Goal: Information Seeking & Learning: Learn about a topic

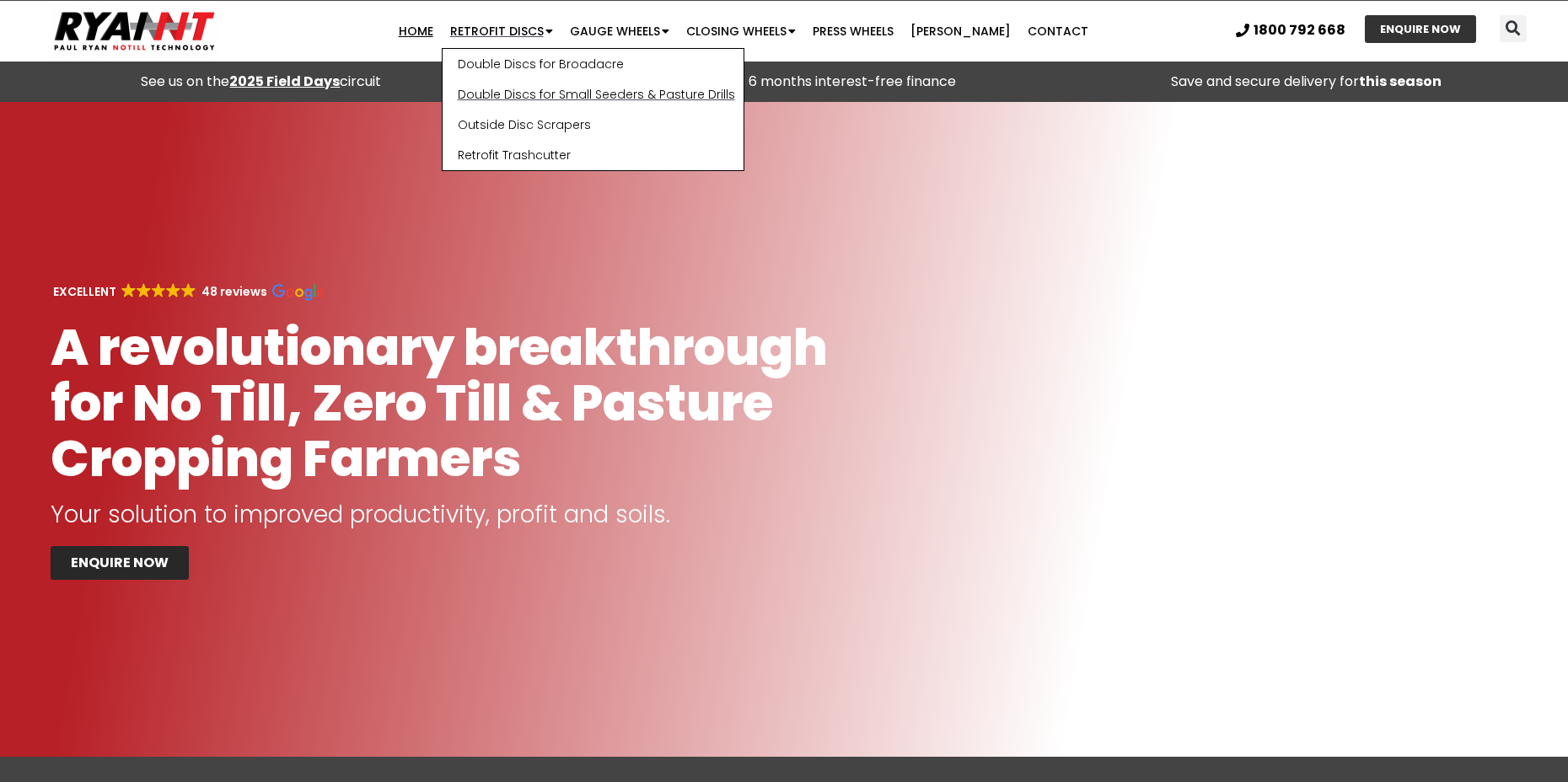
click at [542, 92] on link "Double Discs for Small Seeders & Pasture Drills" at bounding box center [593, 94] width 301 height 30
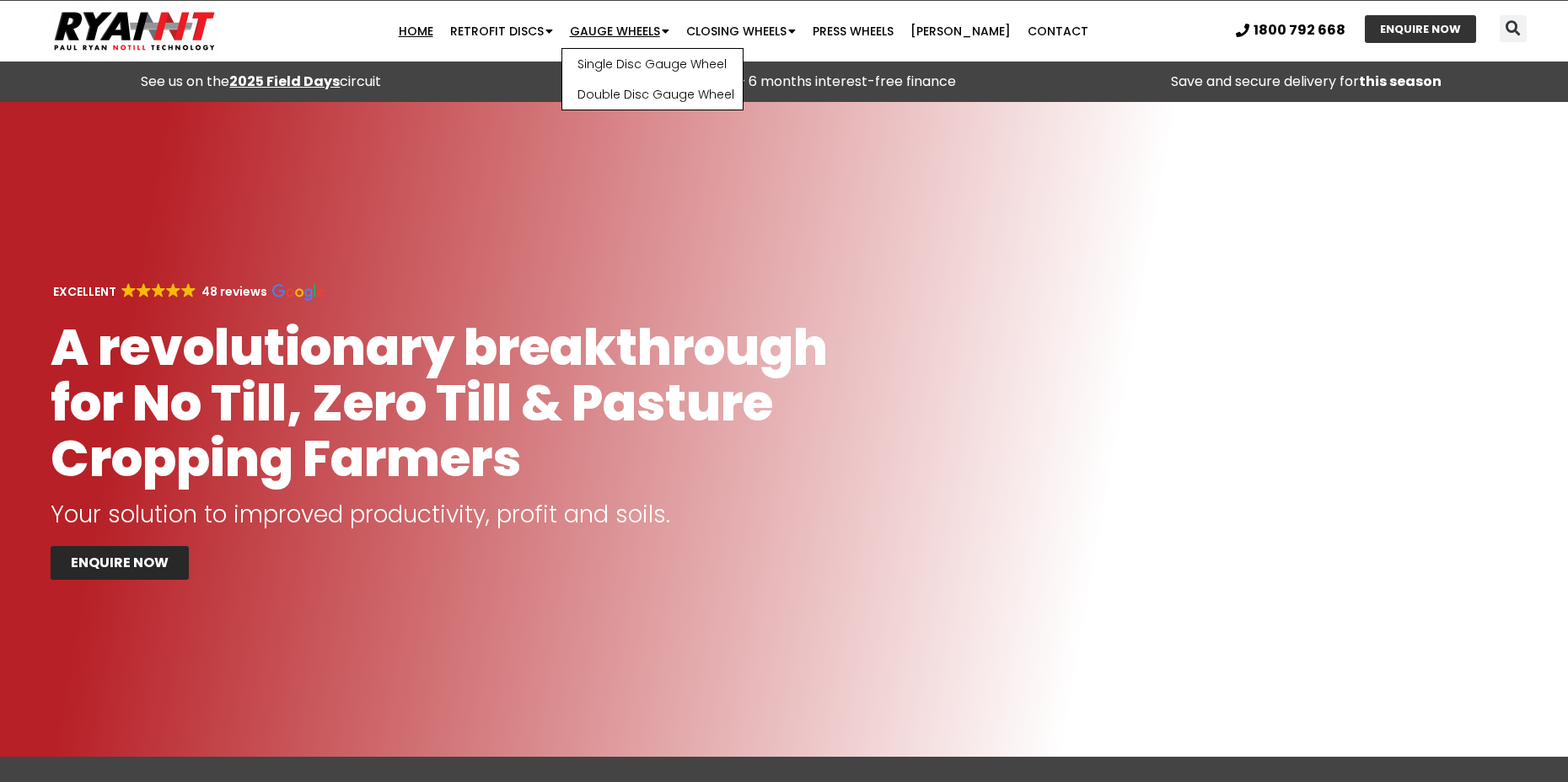
click at [625, 24] on link "Gauge Wheels" at bounding box center [620, 31] width 116 height 34
click at [626, 24] on link "Gauge Wheels" at bounding box center [620, 31] width 116 height 34
click at [949, 30] on link "[PERSON_NAME]" at bounding box center [961, 31] width 117 height 34
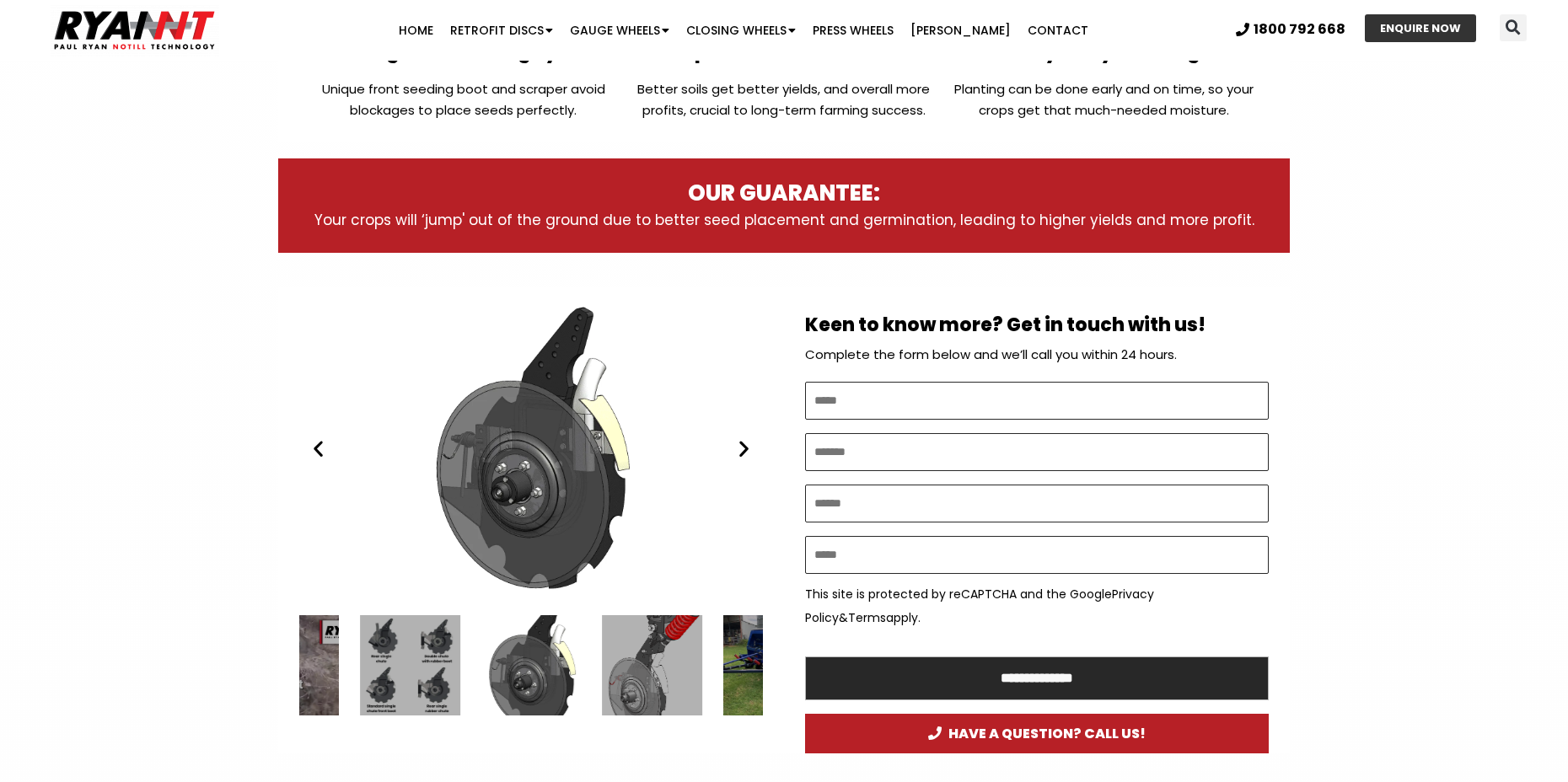
scroll to position [758, 0]
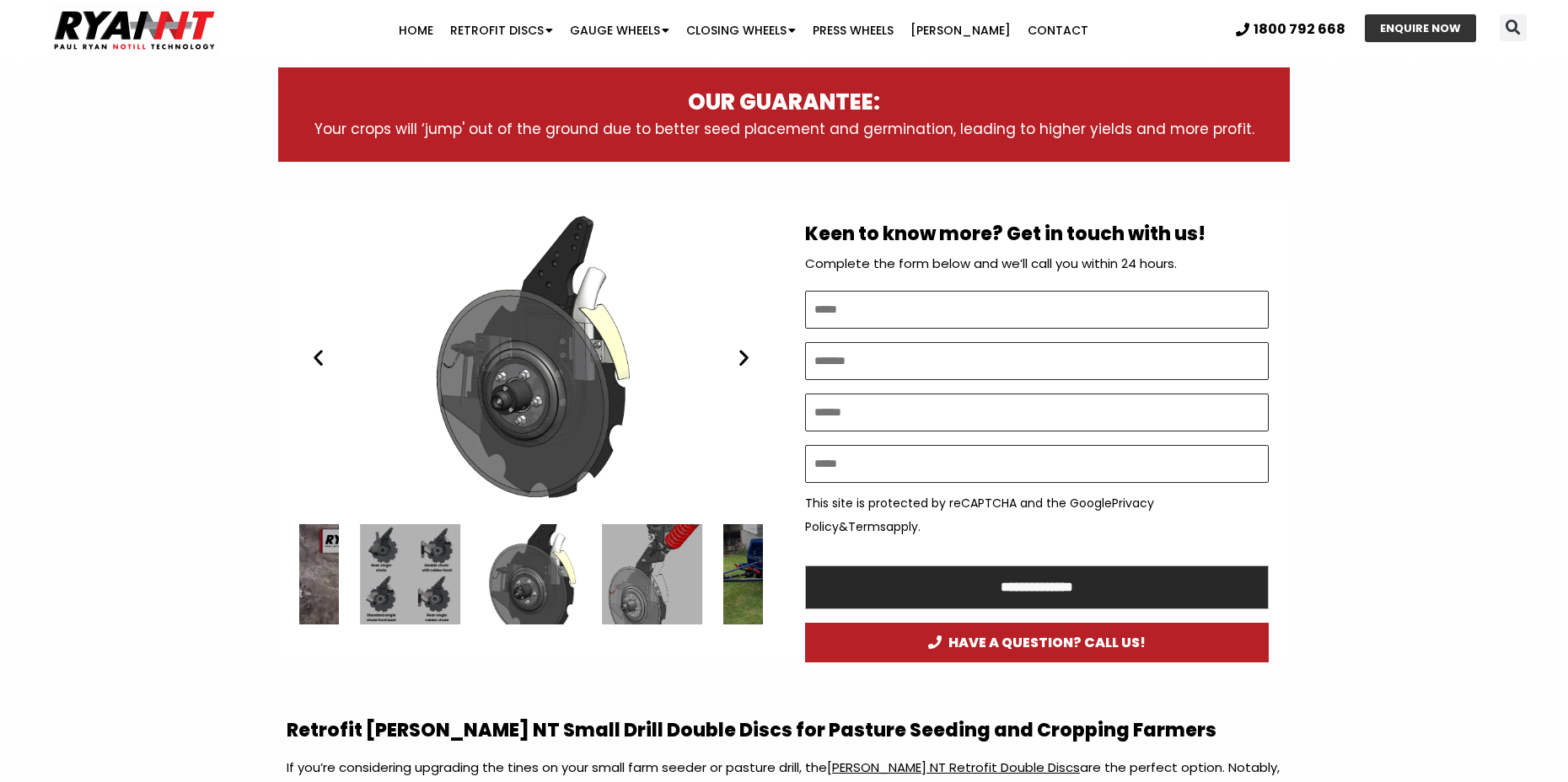
click at [740, 371] on div "Ryan NT (RFM NT) double disc 2020" at bounding box center [532, 357] width 464 height 291
click at [748, 359] on icon "Next slide" at bounding box center [744, 358] width 21 height 21
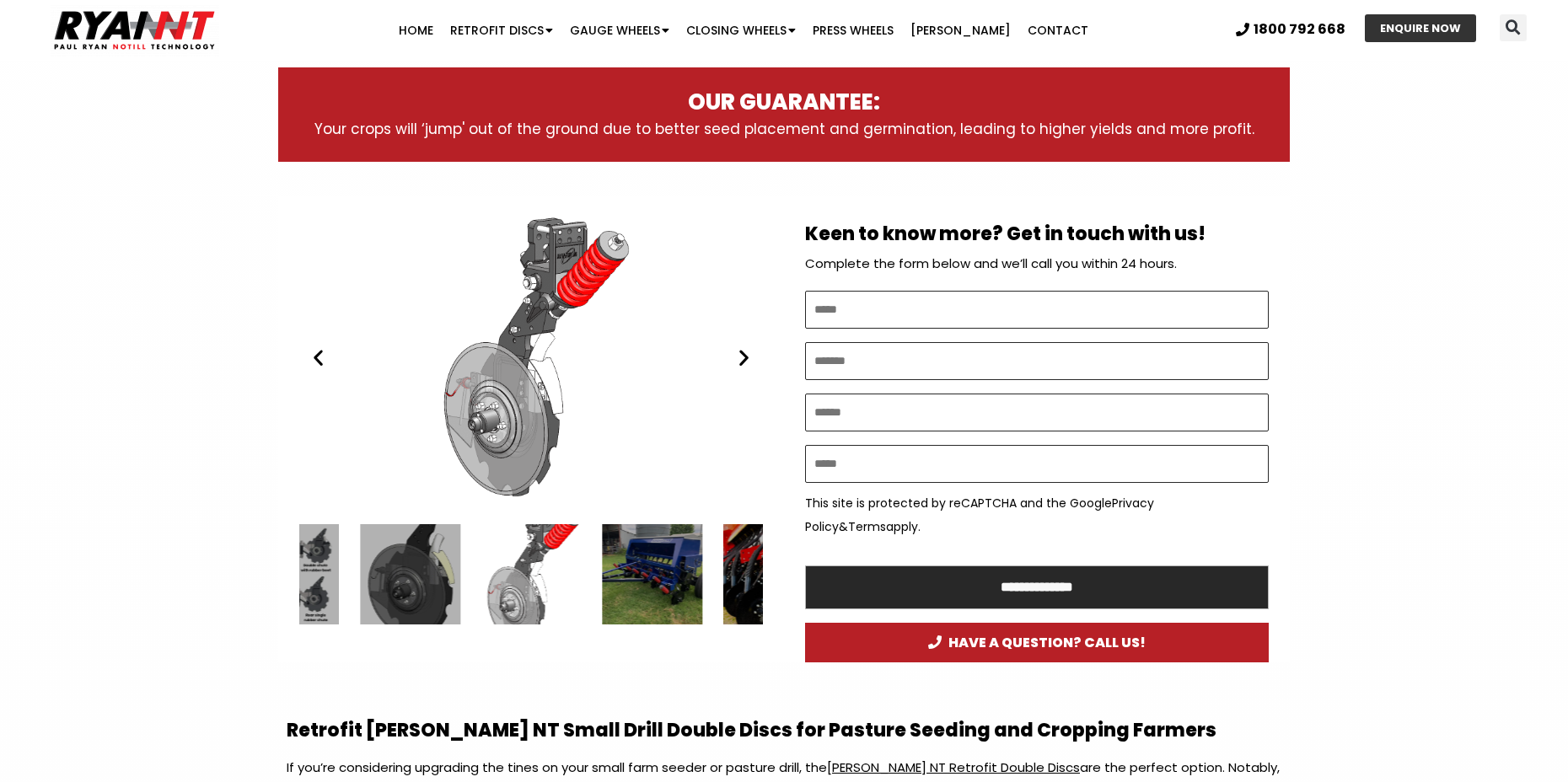
click at [748, 359] on icon "Next slide" at bounding box center [744, 358] width 21 height 21
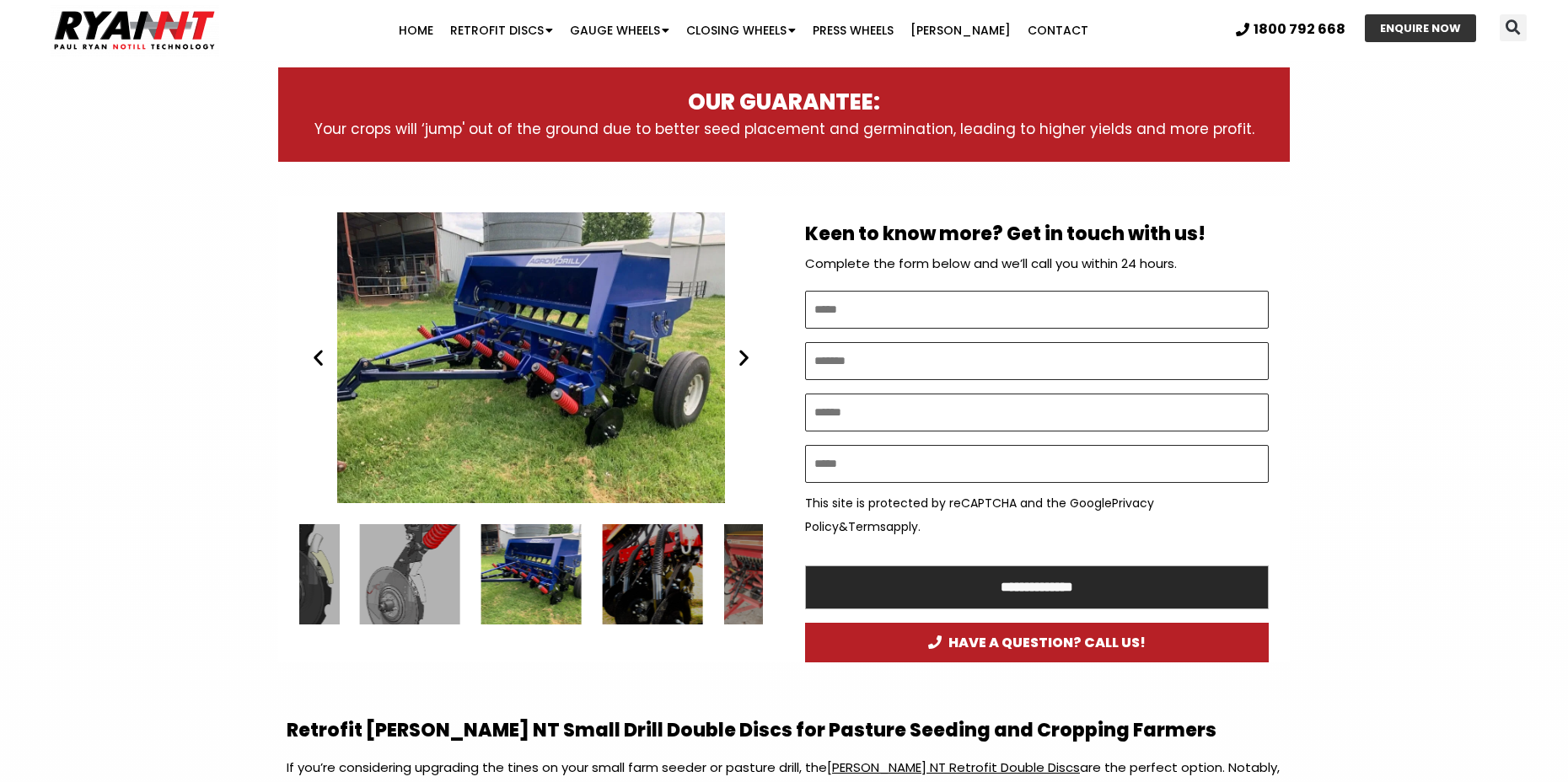
click at [748, 359] on icon "Next slide" at bounding box center [744, 358] width 21 height 21
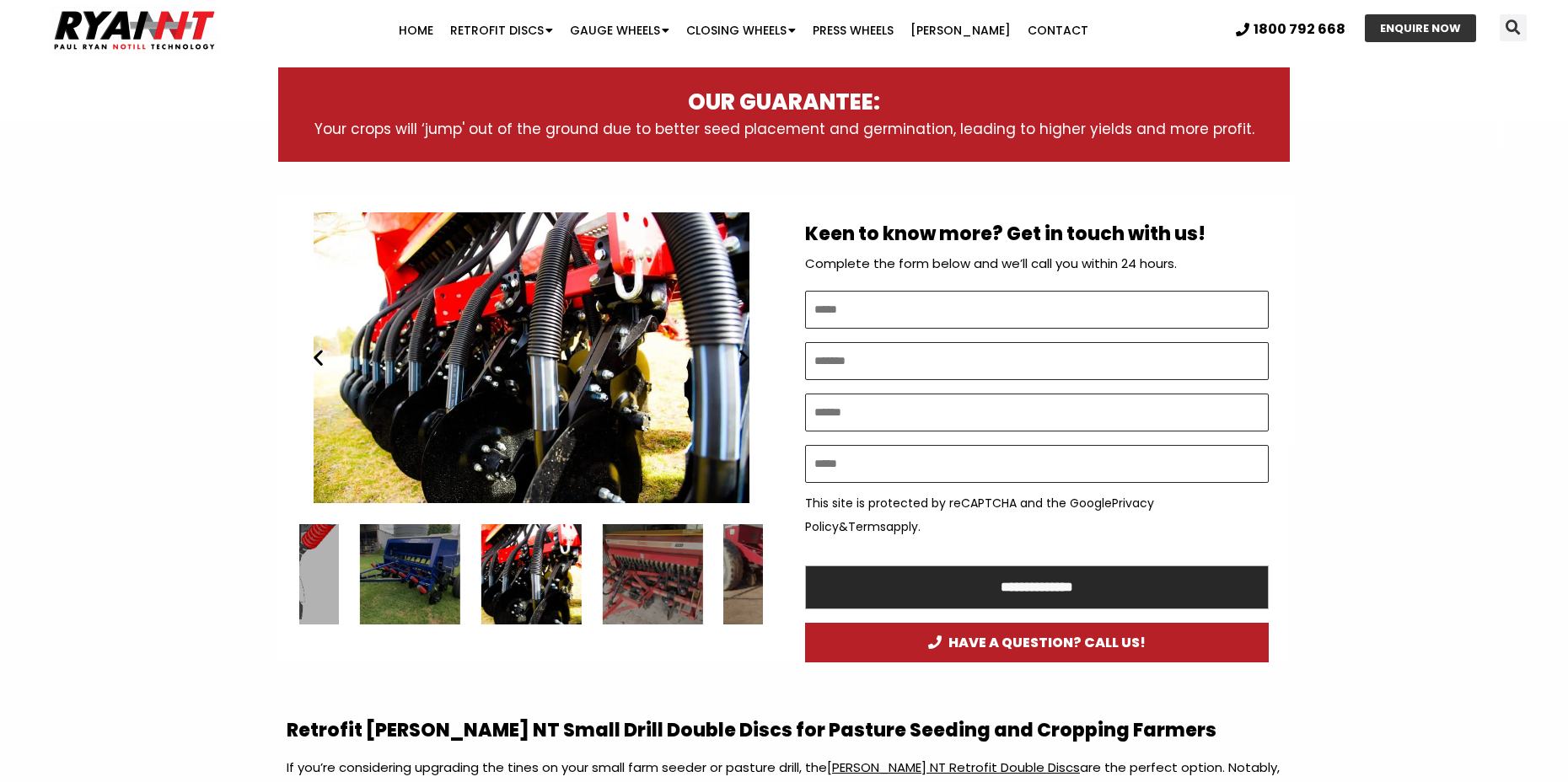
click at [748, 359] on icon "Next slide" at bounding box center [744, 358] width 21 height 21
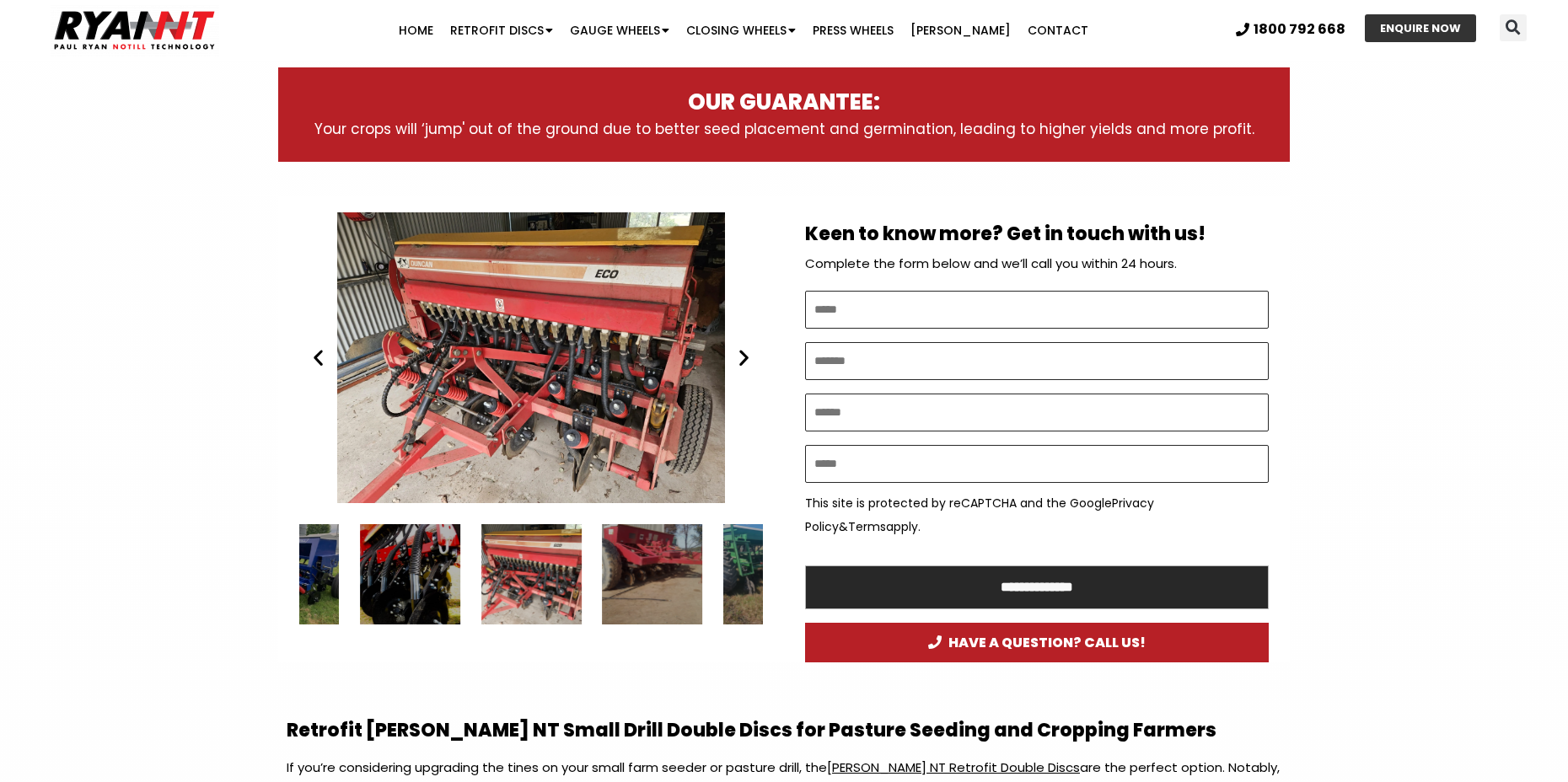
click at [748, 359] on icon "Next slide" at bounding box center [744, 358] width 21 height 21
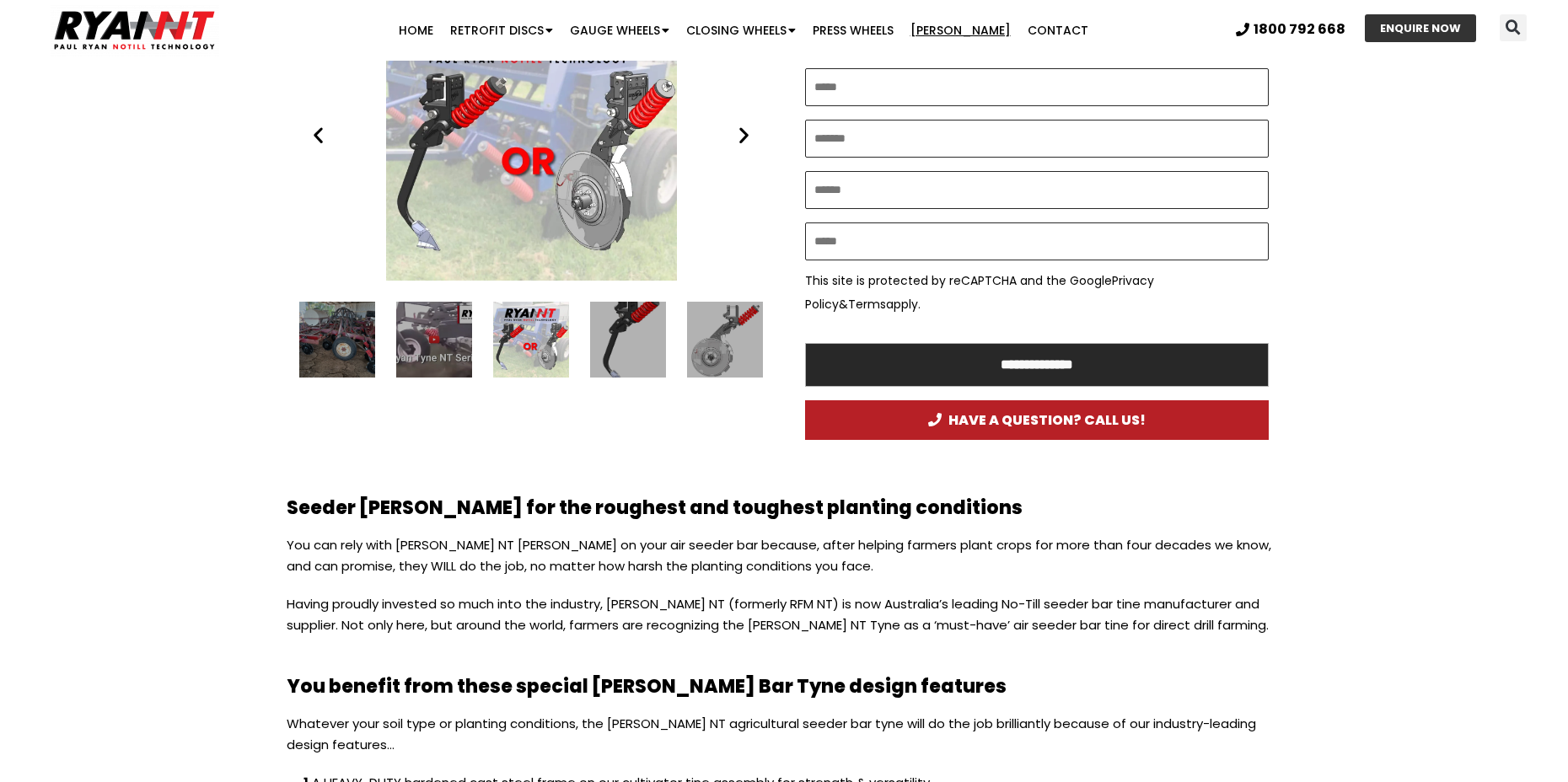
scroll to position [842, 0]
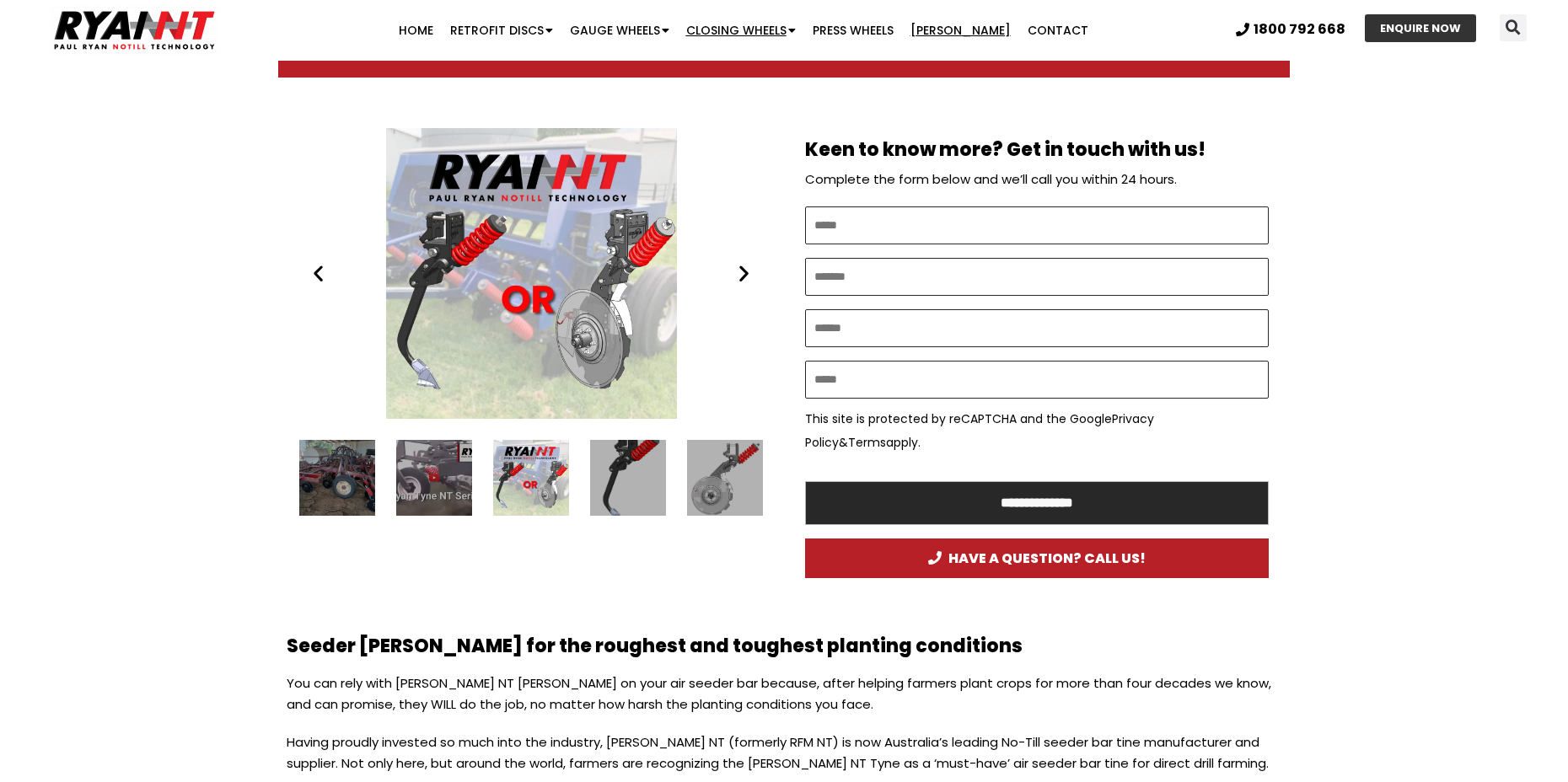
click at [764, 28] on link "Closing Wheels" at bounding box center [740, 30] width 126 height 34
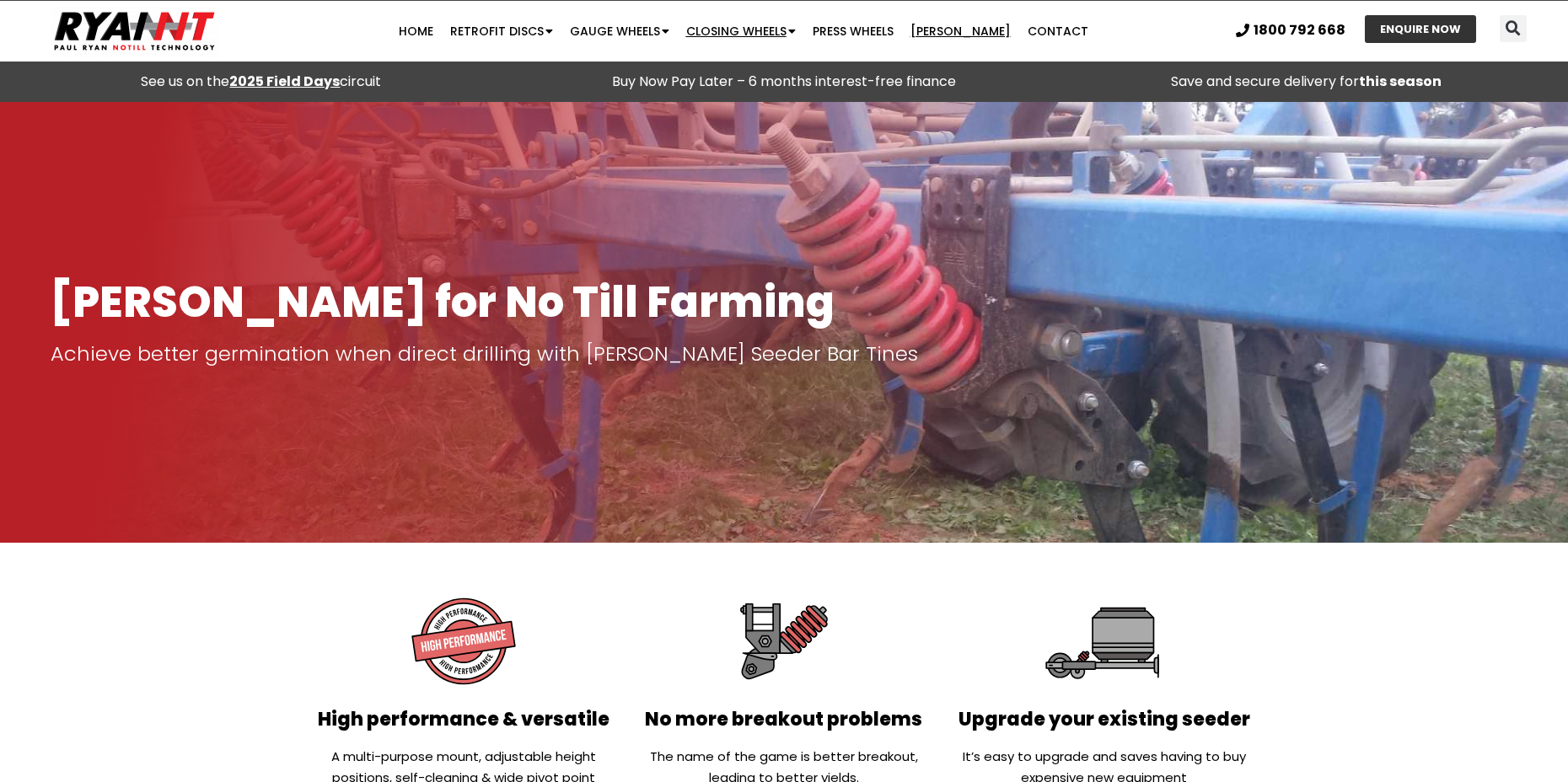
click at [796, 29] on span "Menu" at bounding box center [791, 31] width 9 height 28
click at [649, 31] on link "Gauge Wheels" at bounding box center [620, 31] width 116 height 34
click at [553, 23] on span "Menu" at bounding box center [548, 31] width 9 height 28
click at [432, 35] on link "Home" at bounding box center [416, 31] width 52 height 34
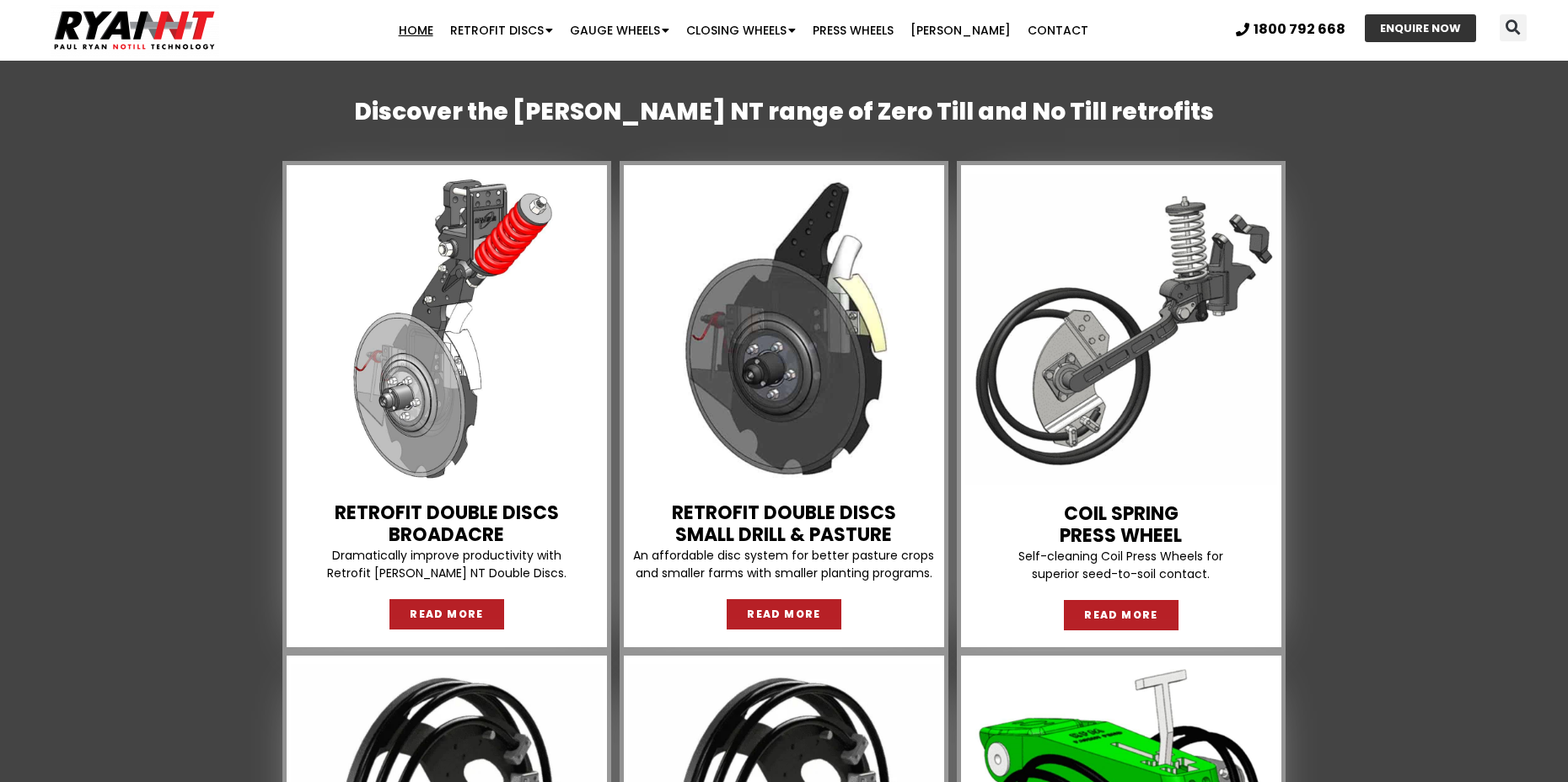
scroll to position [1348, 0]
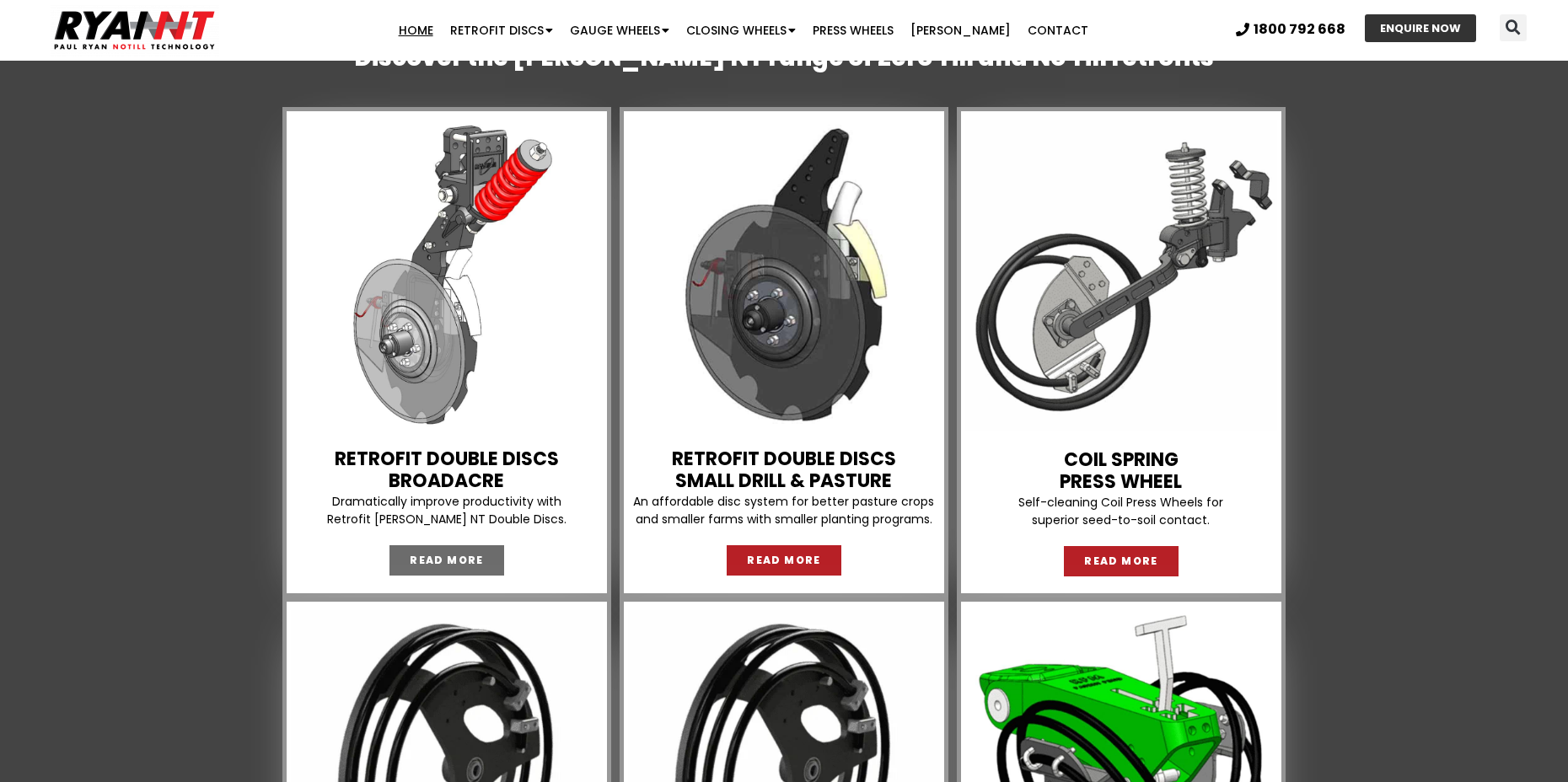
click at [471, 558] on span "READ MORE" at bounding box center [446, 560] width 74 height 10
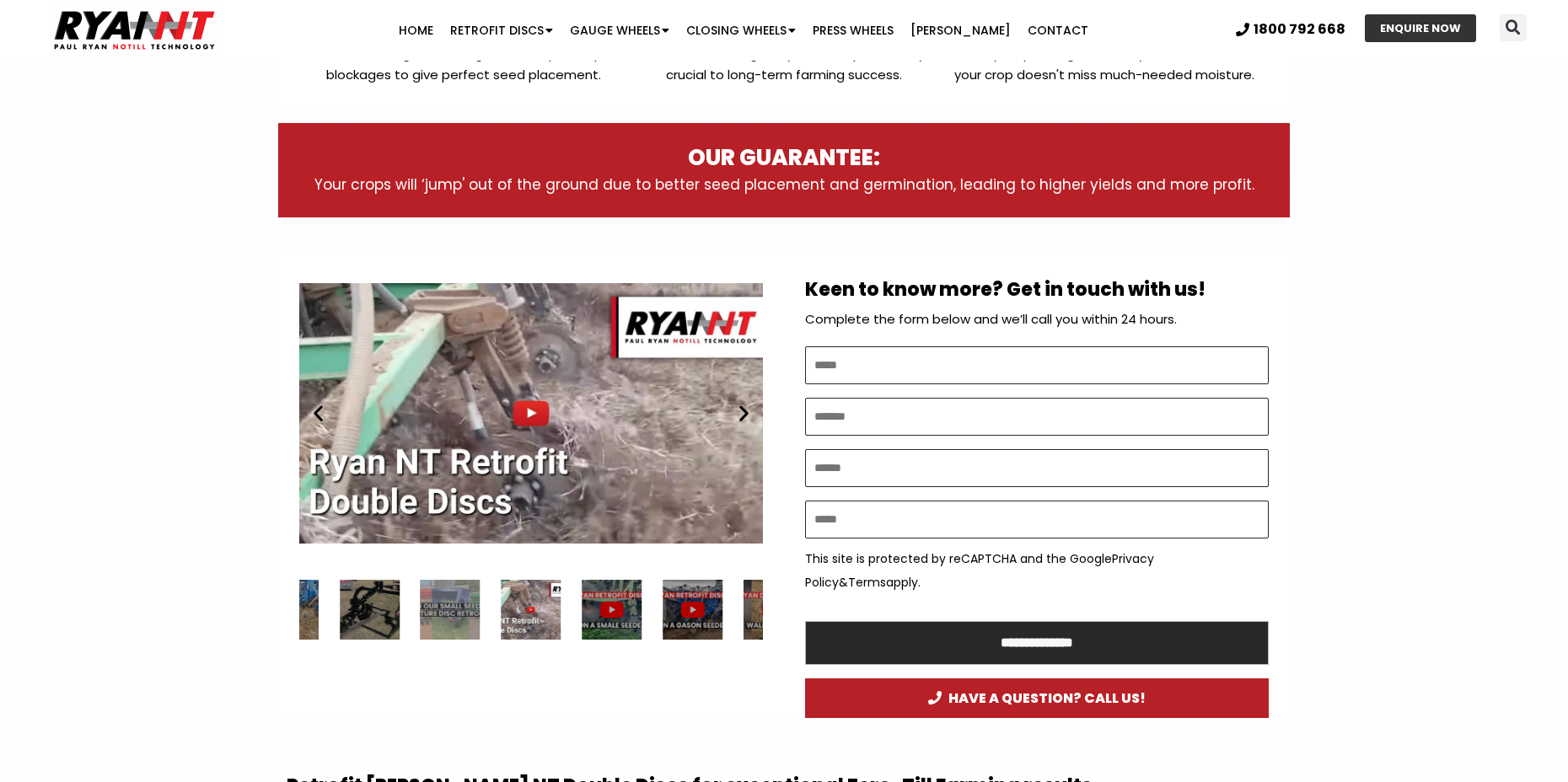
scroll to position [674, 0]
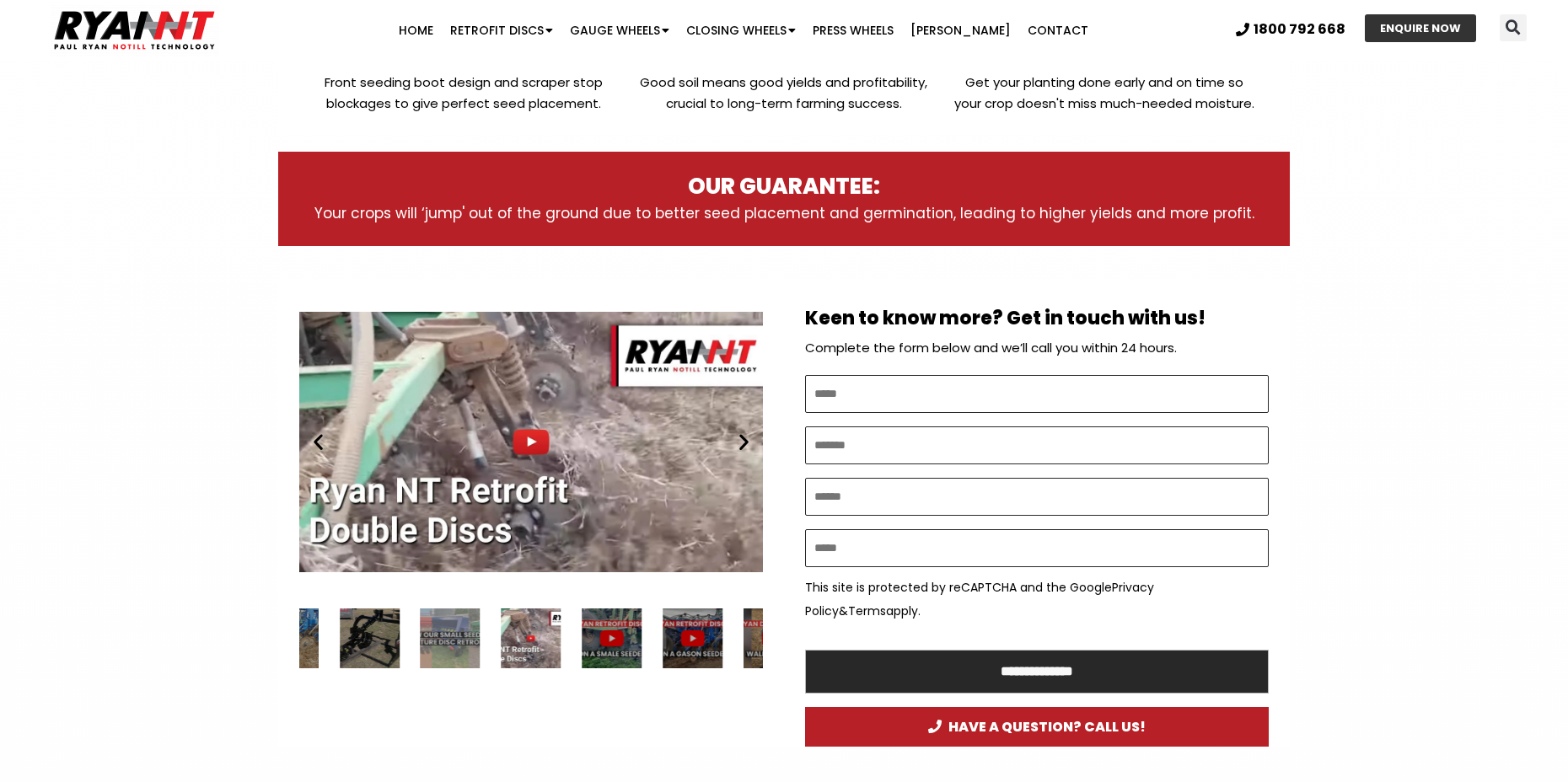
click at [746, 448] on icon "Next slide" at bounding box center [744, 442] width 21 height 21
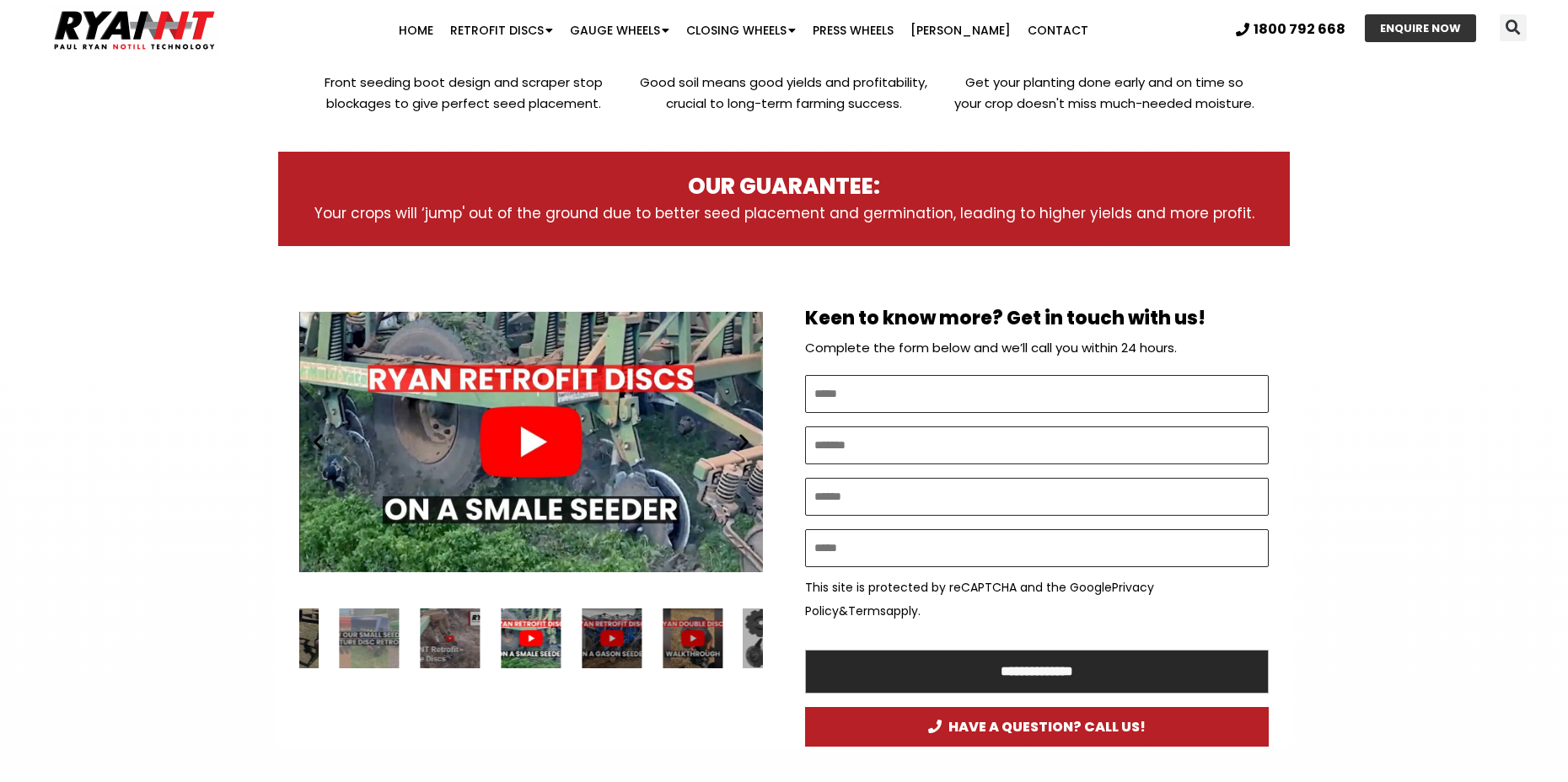
click at [745, 448] on icon "Next slide" at bounding box center [744, 442] width 21 height 21
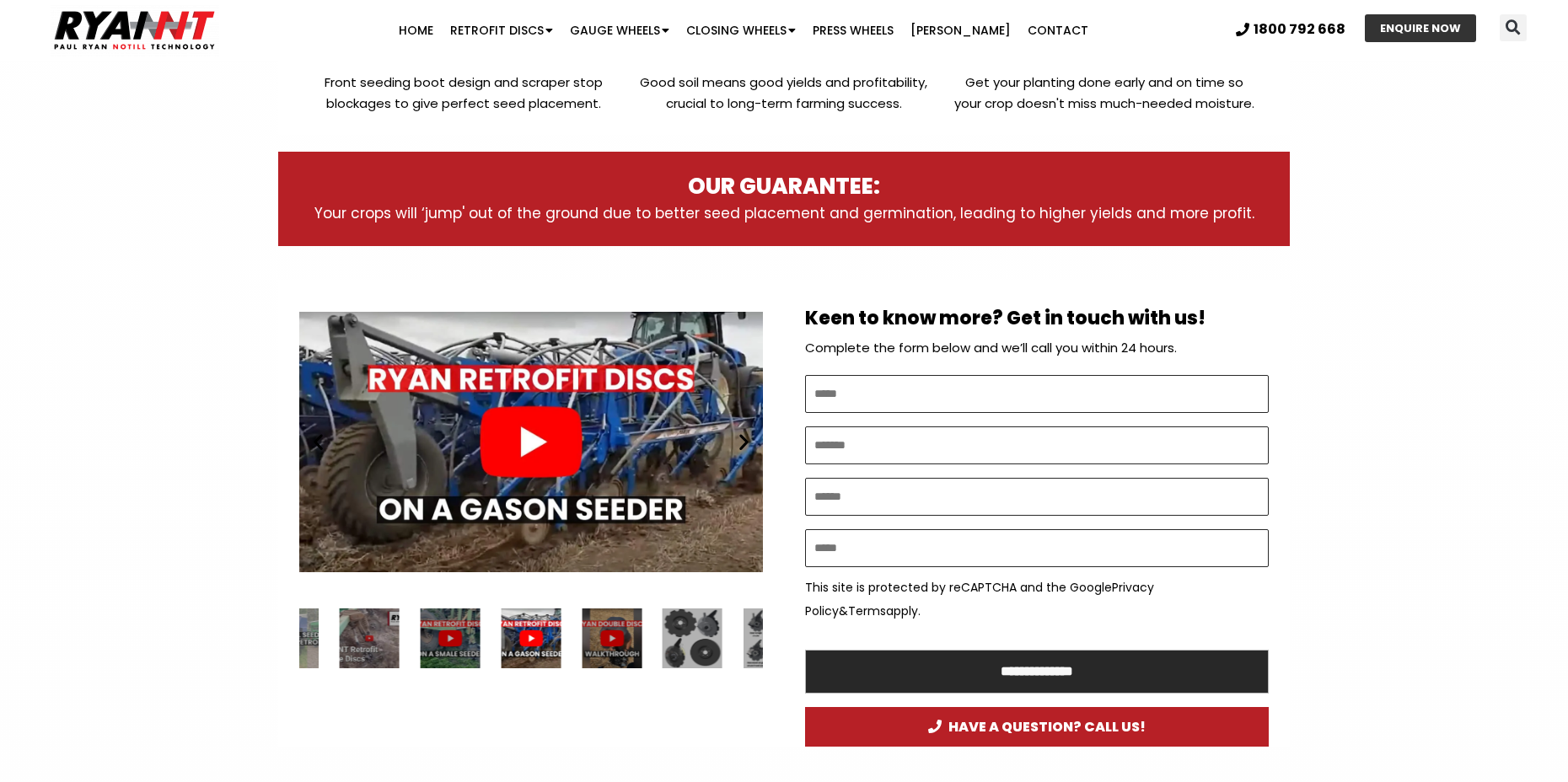
click at [745, 448] on icon "Next slide" at bounding box center [744, 442] width 21 height 21
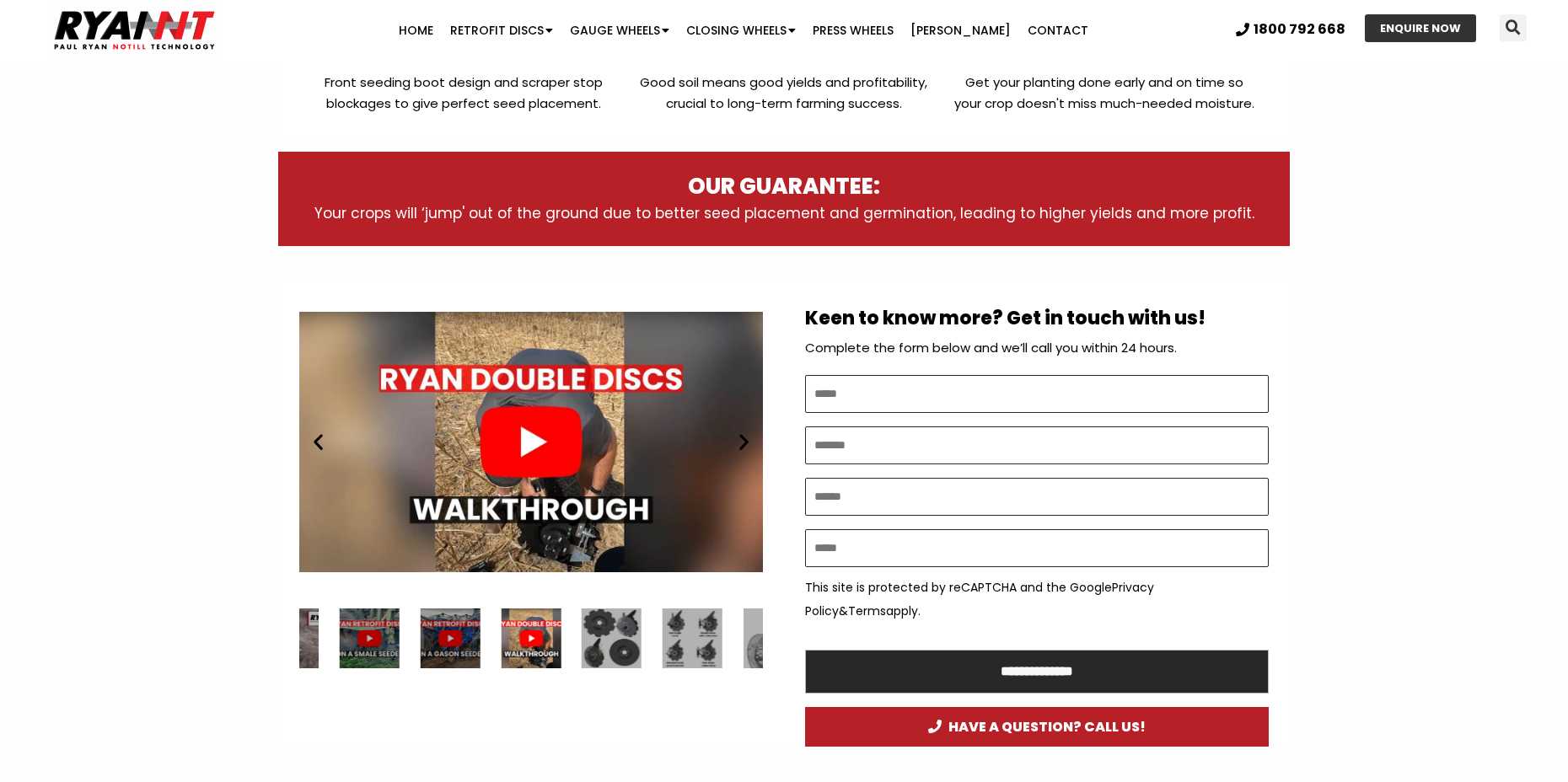
click at [745, 448] on icon "Next slide" at bounding box center [744, 442] width 21 height 21
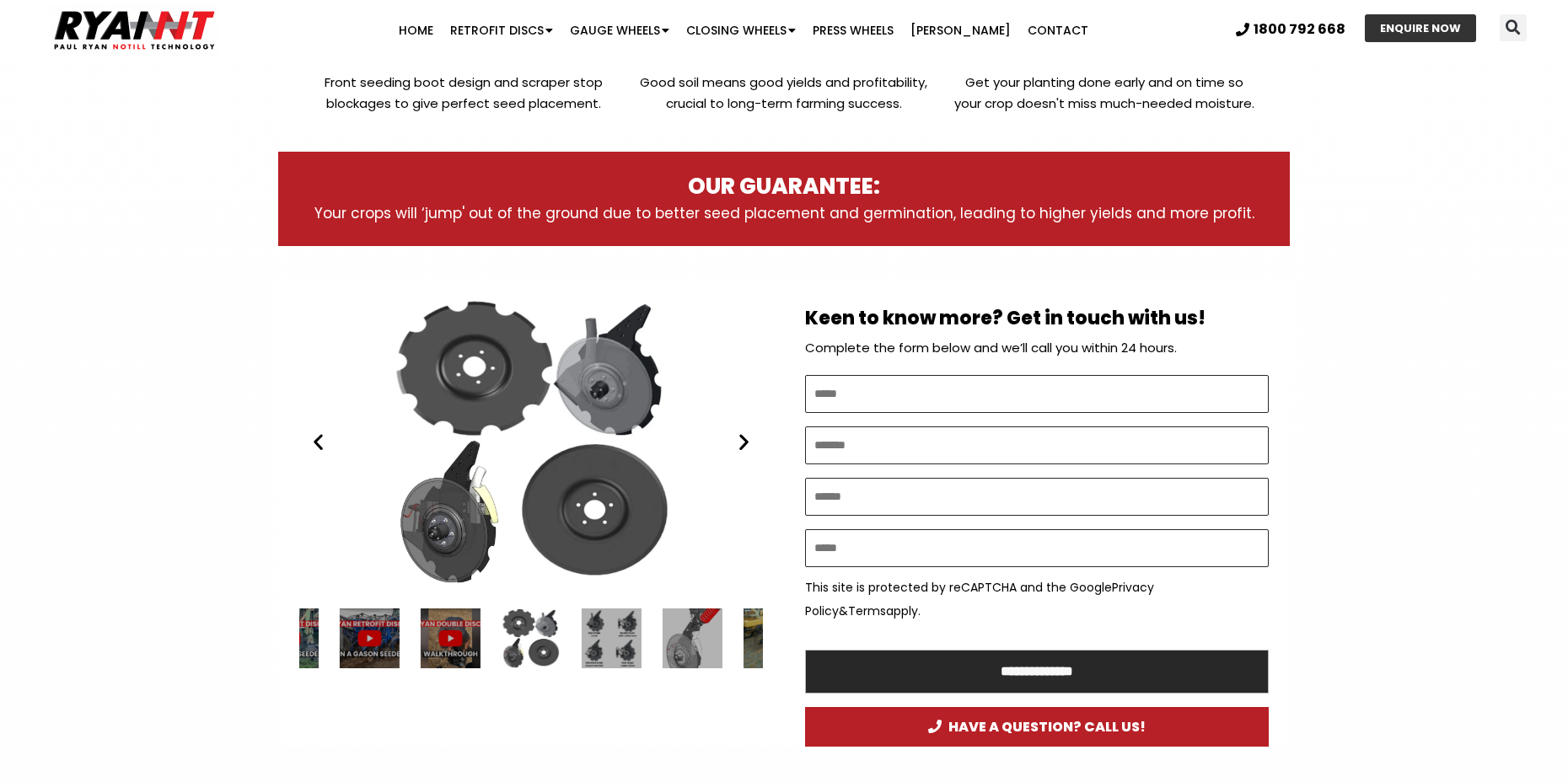
click at [745, 448] on icon "Next slide" at bounding box center [744, 442] width 21 height 21
